Goal: Information Seeking & Learning: Learn about a topic

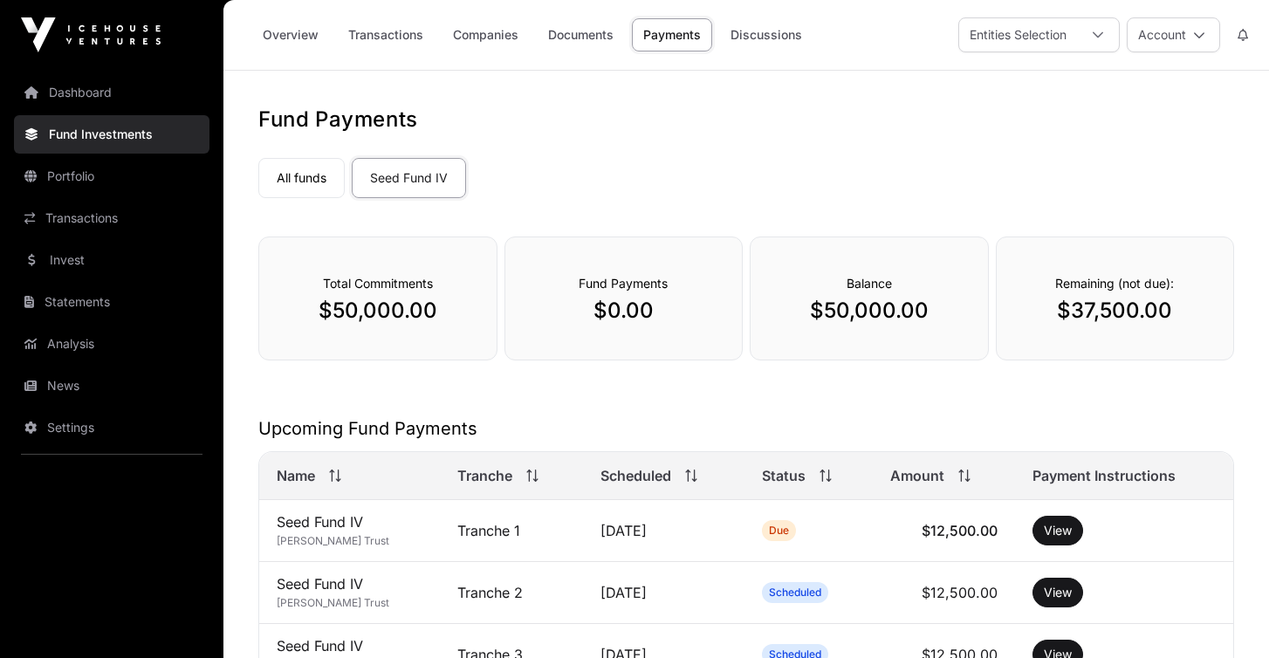
click at [120, 168] on link "Portfolio" at bounding box center [112, 176] width 196 height 38
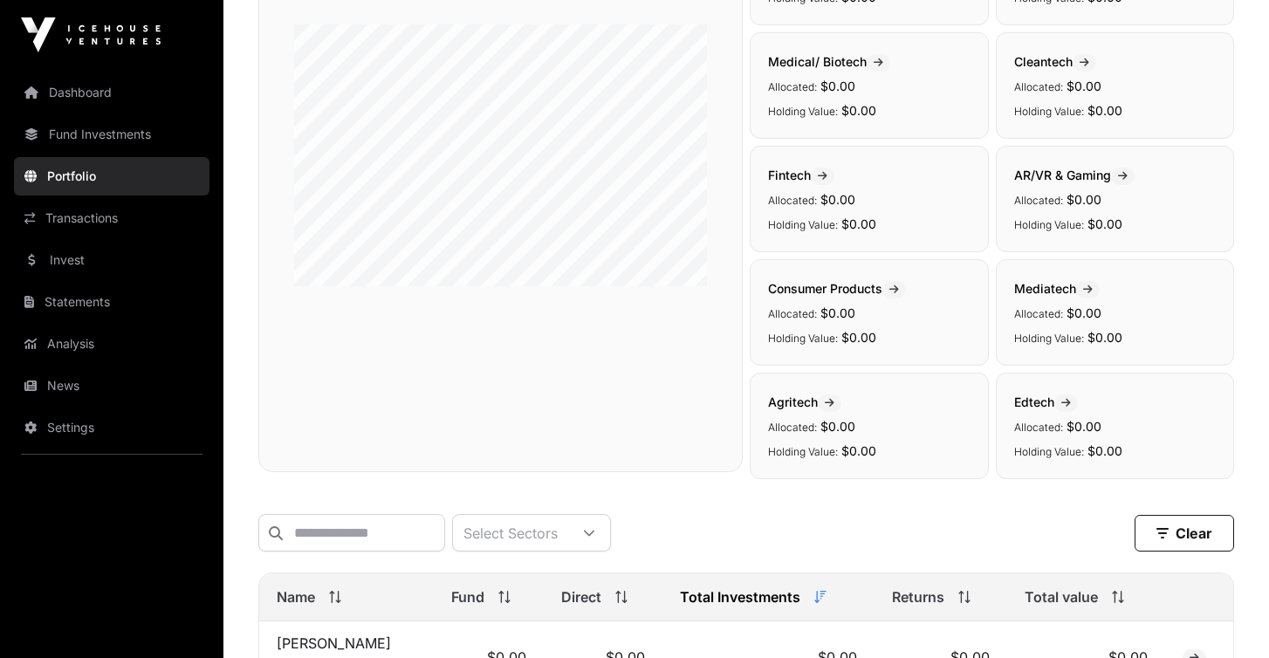
scroll to position [420, 0]
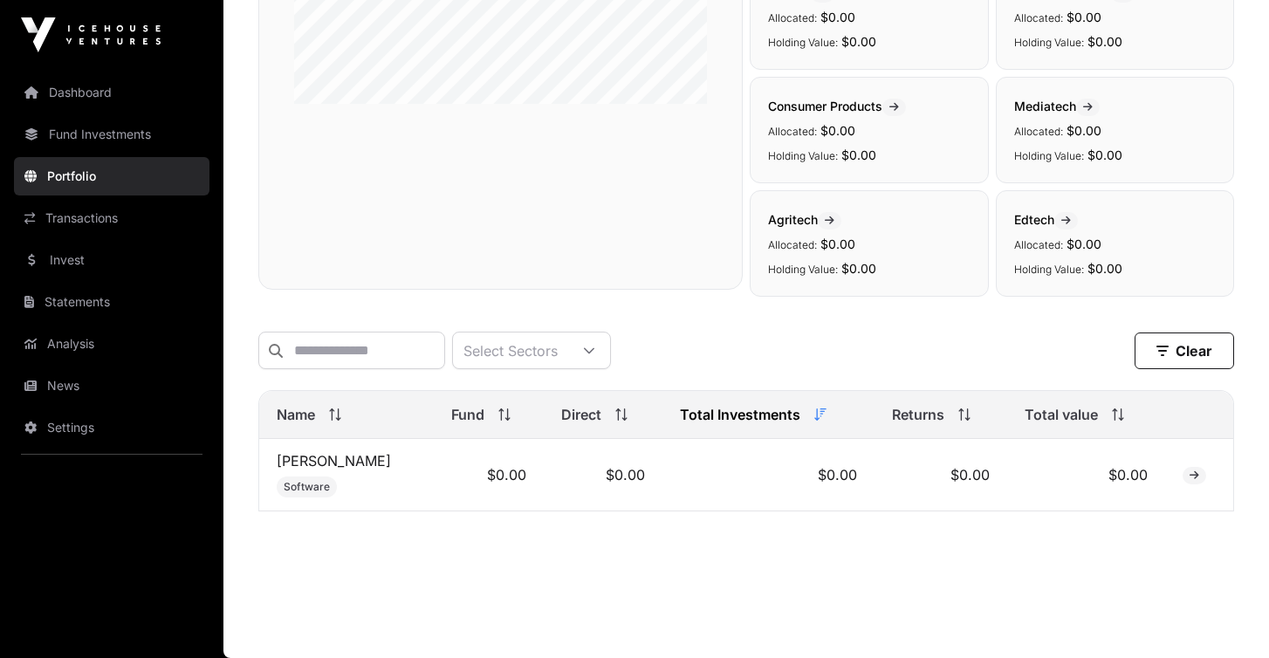
click at [301, 461] on link "[PERSON_NAME]" at bounding box center [334, 460] width 114 height 17
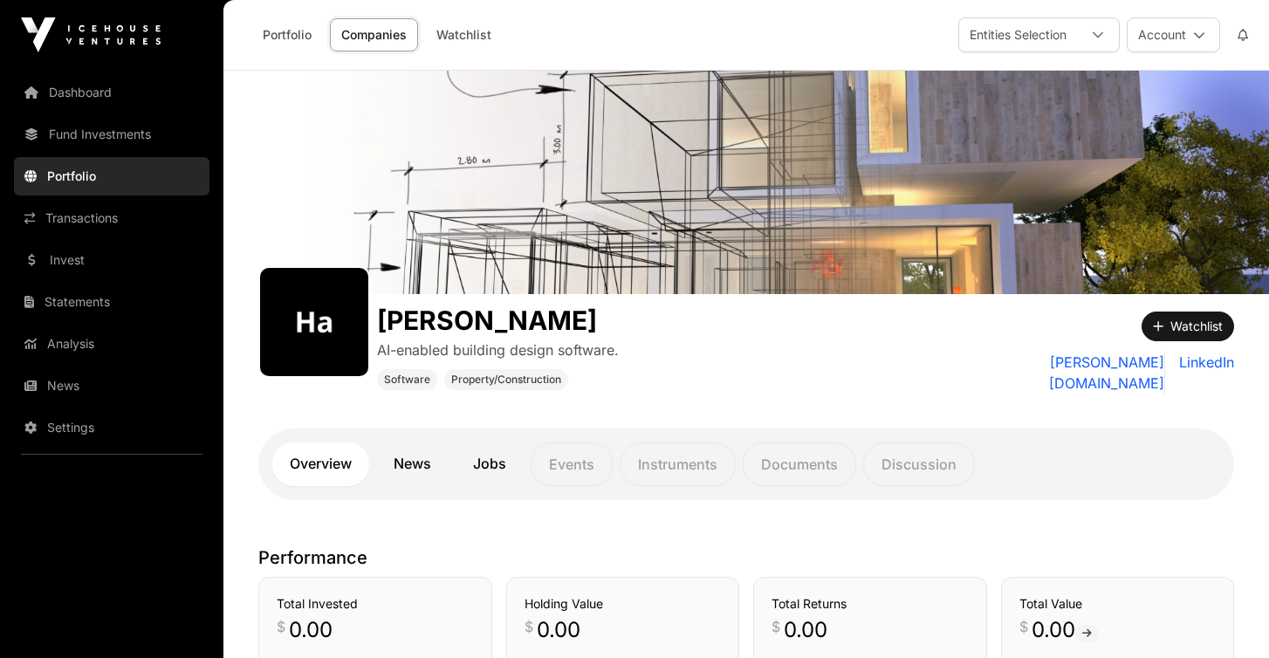
click at [107, 264] on link "Invest" at bounding box center [112, 260] width 196 height 38
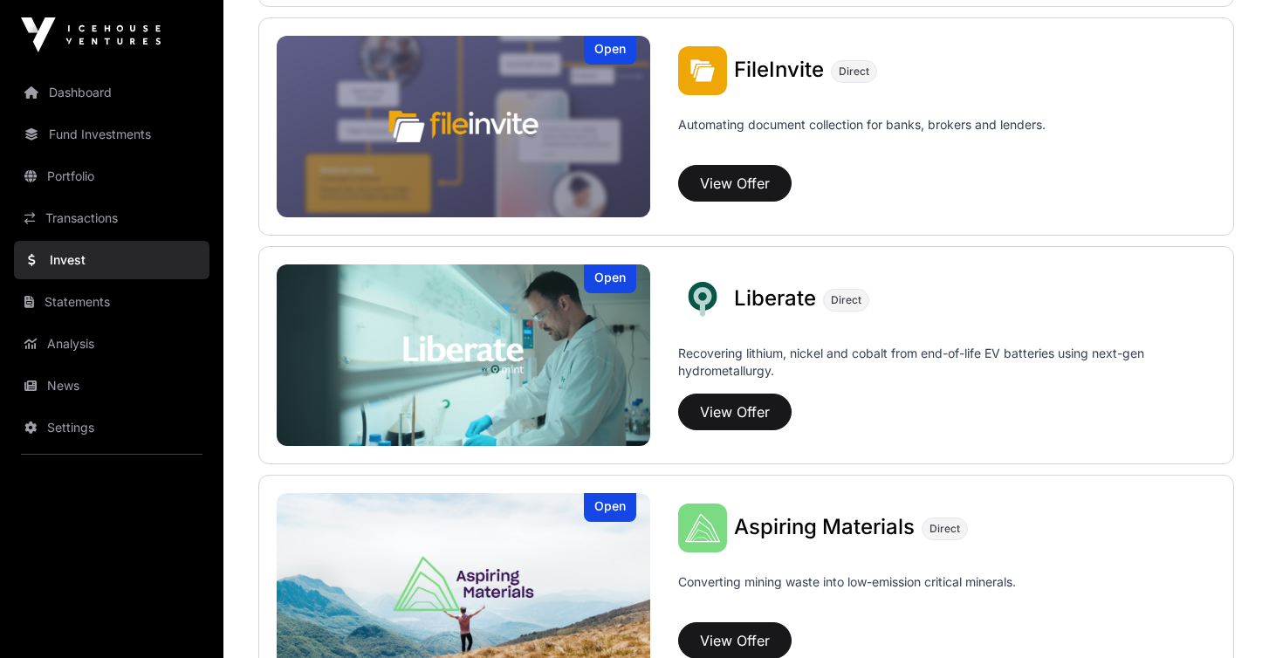
scroll to position [1224, 0]
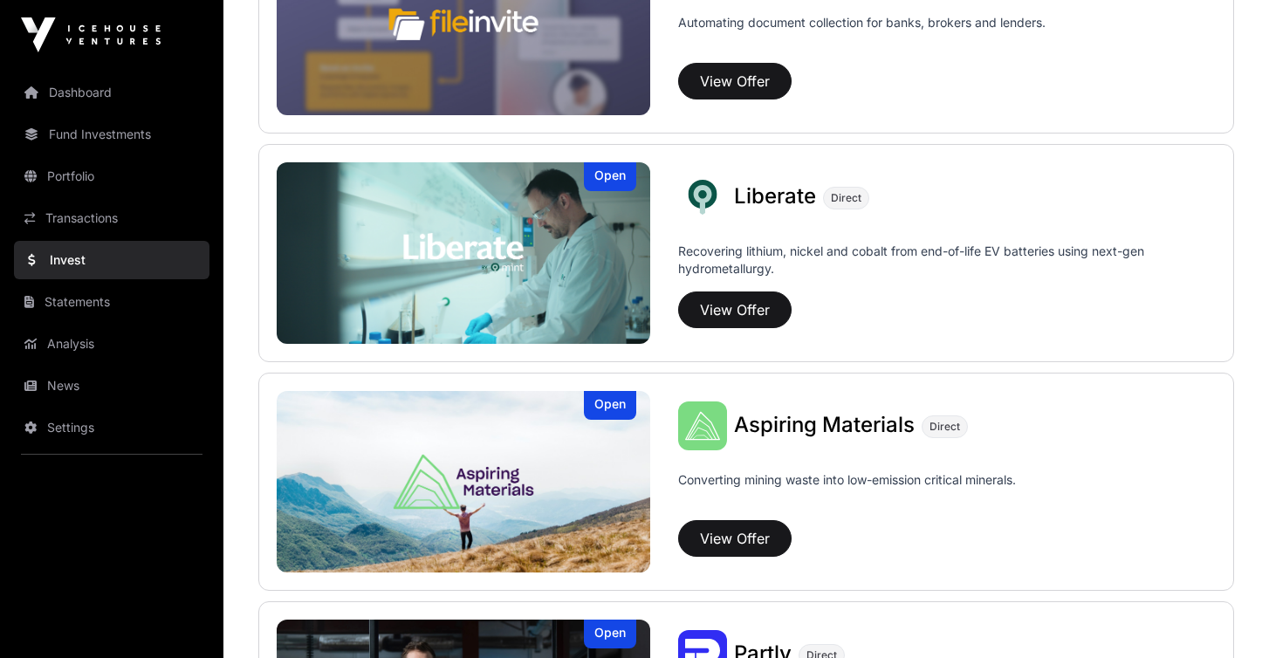
click at [704, 437] on img at bounding box center [702, 425] width 49 height 49
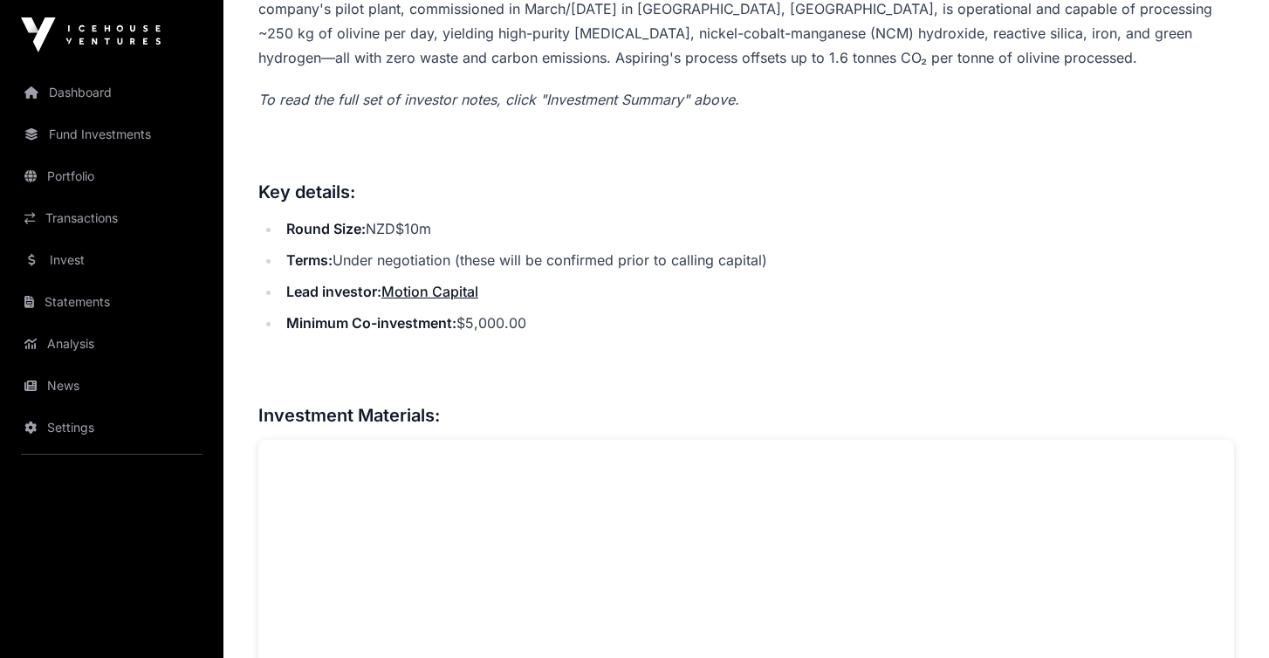
scroll to position [780, 0]
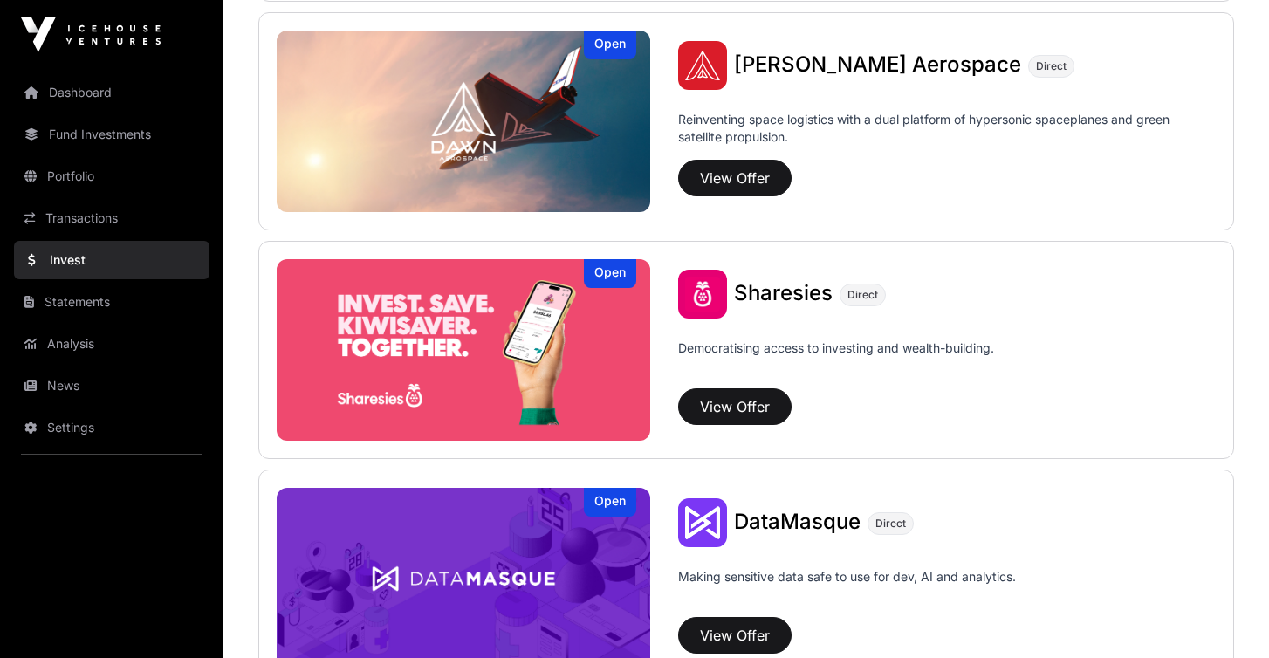
scroll to position [2065, 0]
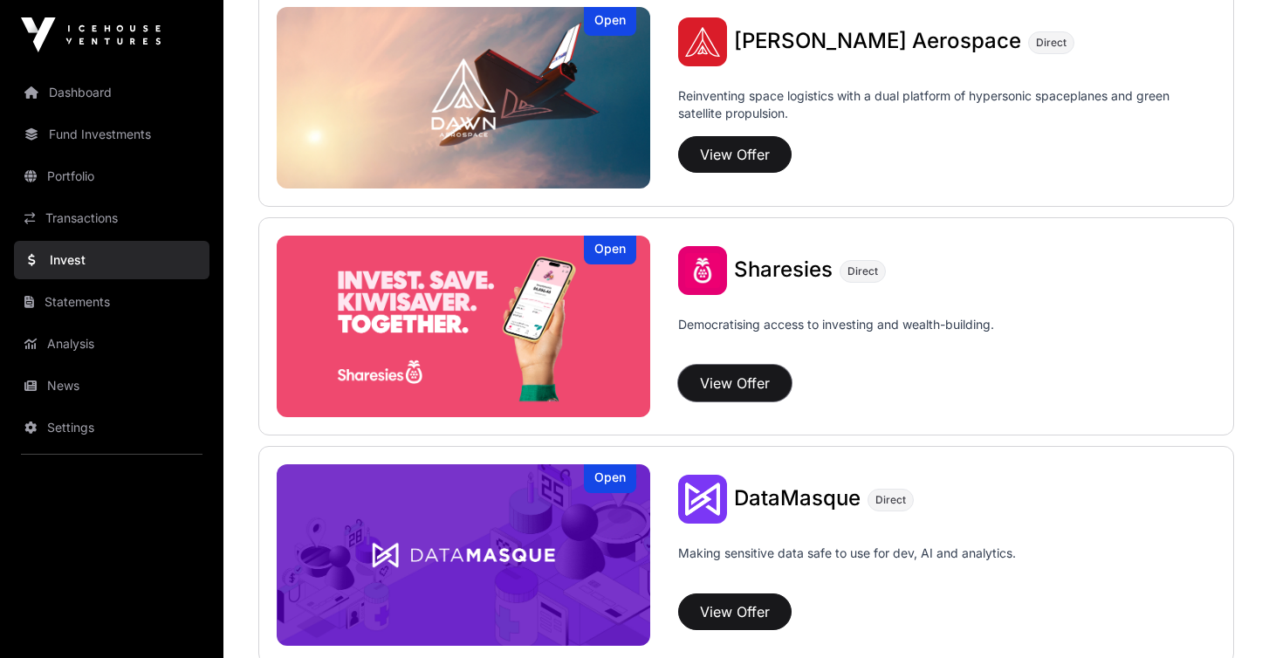
click at [712, 381] on button "View Offer" at bounding box center [734, 383] width 113 height 37
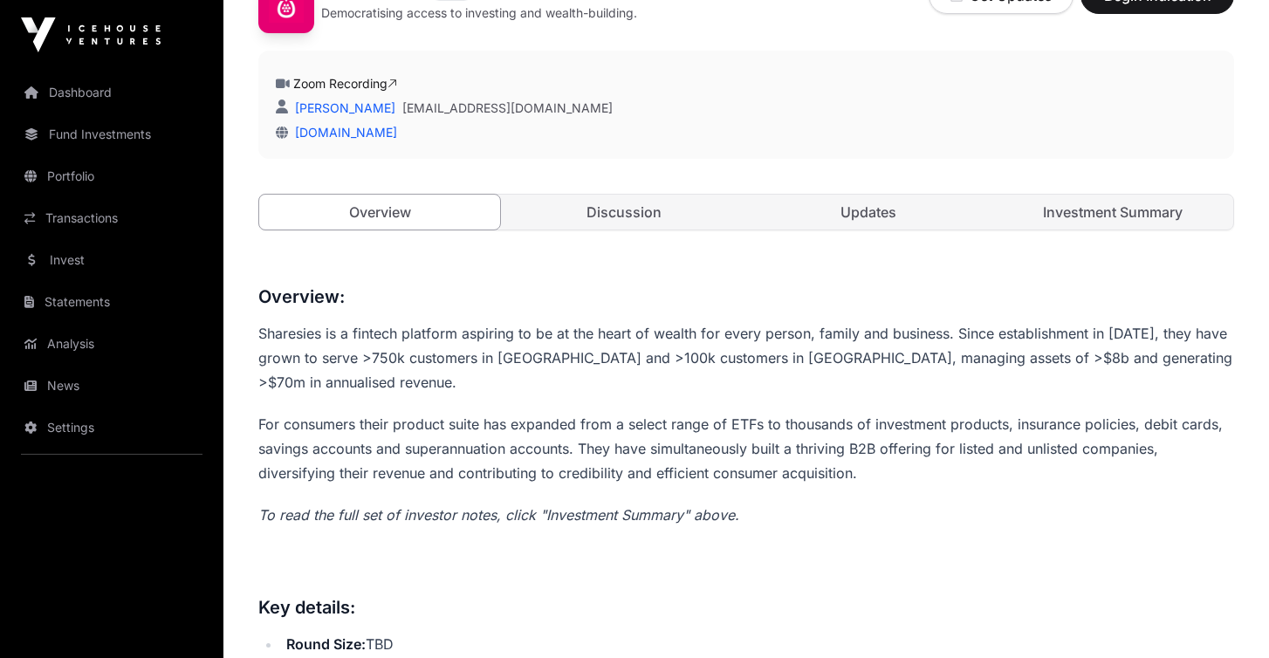
scroll to position [483, 0]
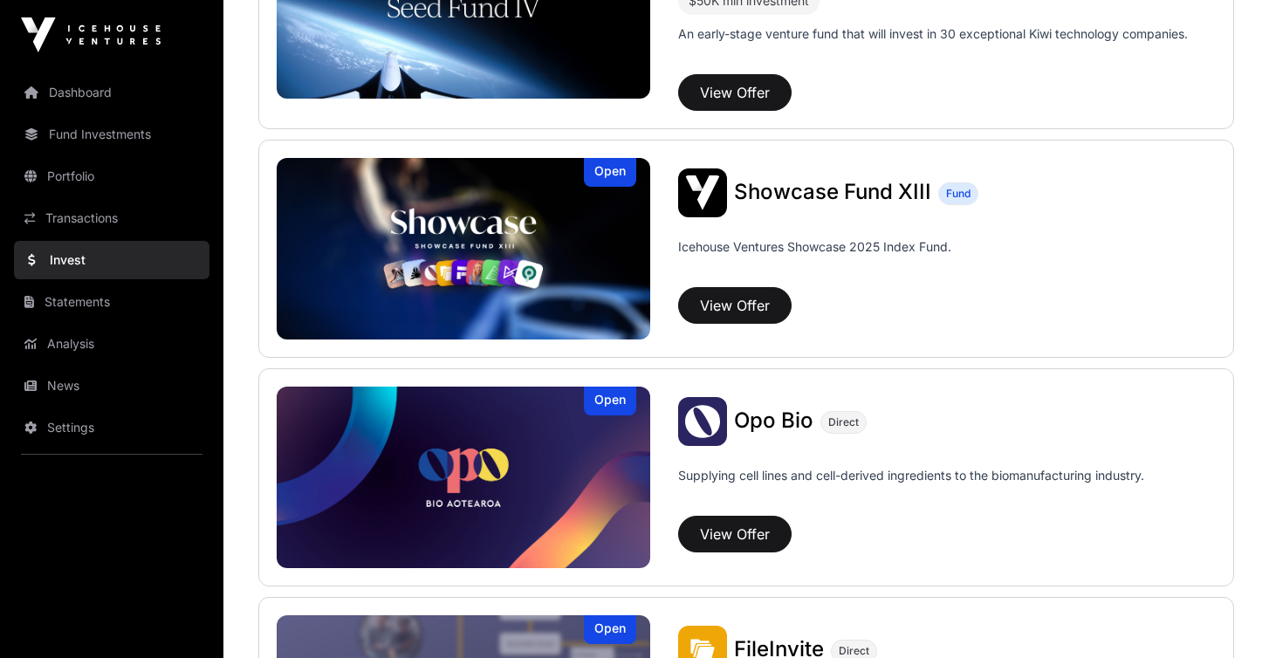
scroll to position [175, 0]
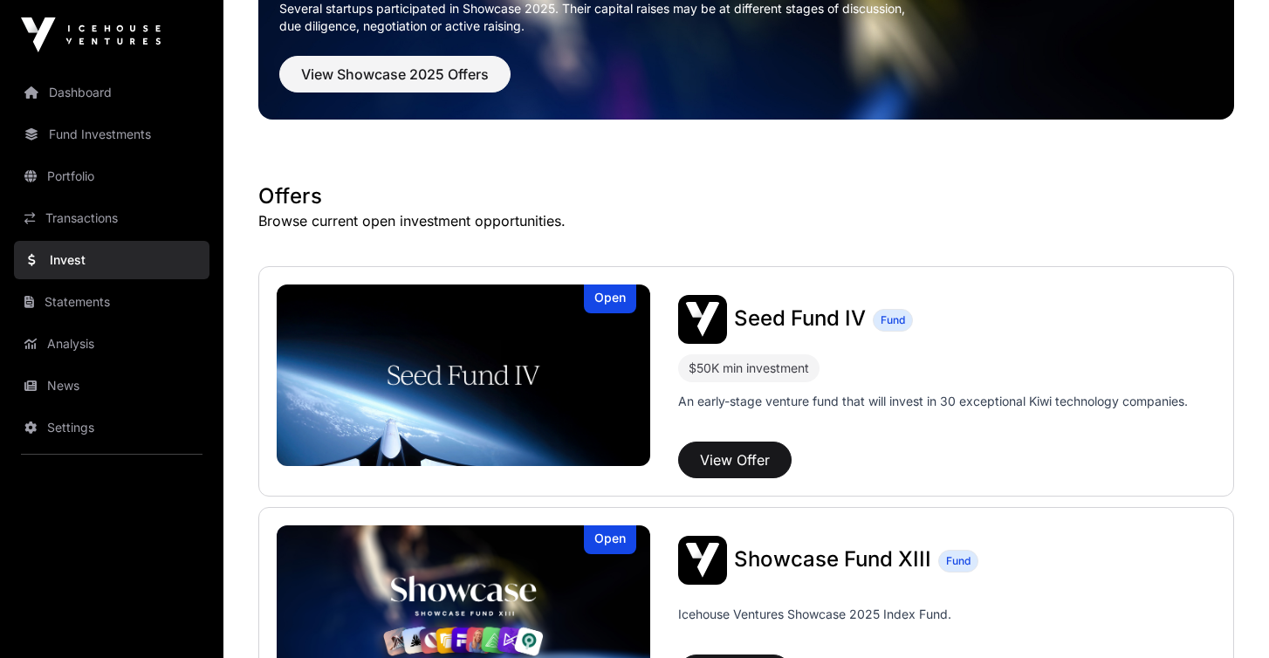
click at [94, 141] on link "Fund Investments" at bounding box center [112, 134] width 196 height 38
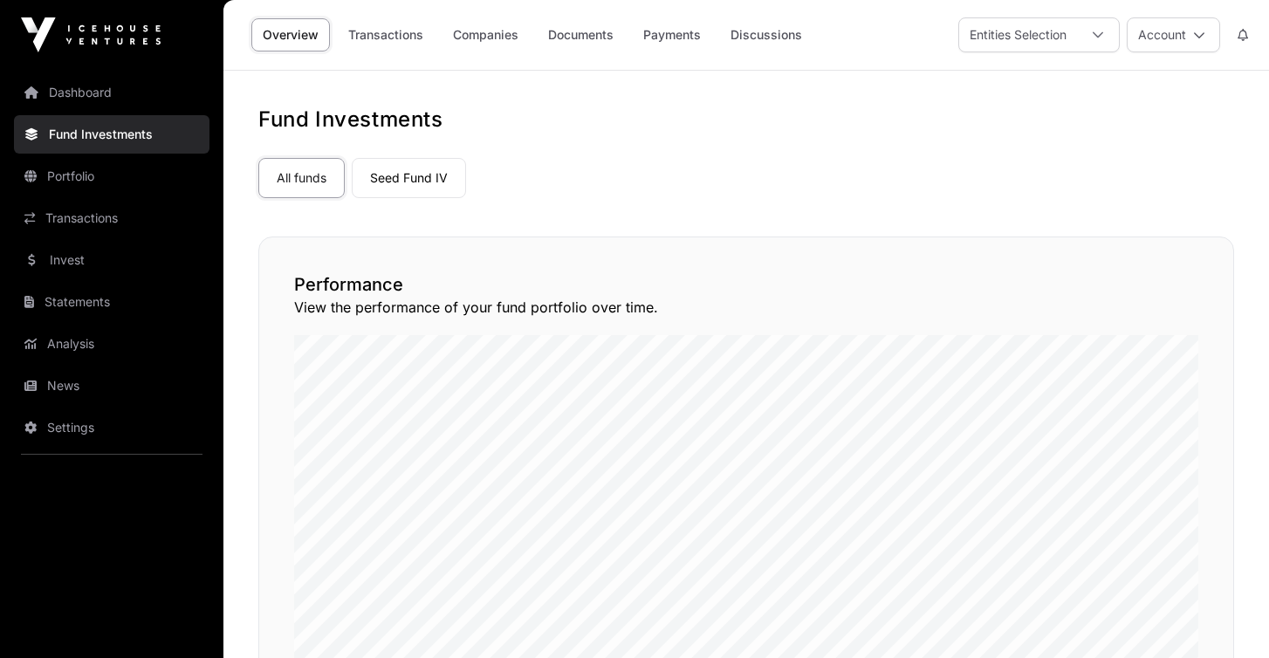
click at [104, 182] on link "Portfolio" at bounding box center [112, 176] width 196 height 38
